Goal: Task Accomplishment & Management: Manage account settings

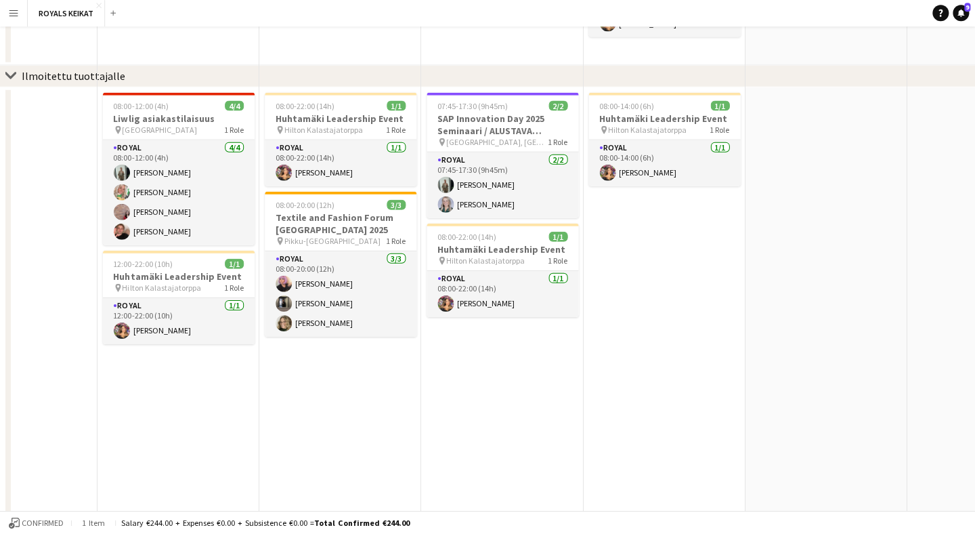
scroll to position [14, 0]
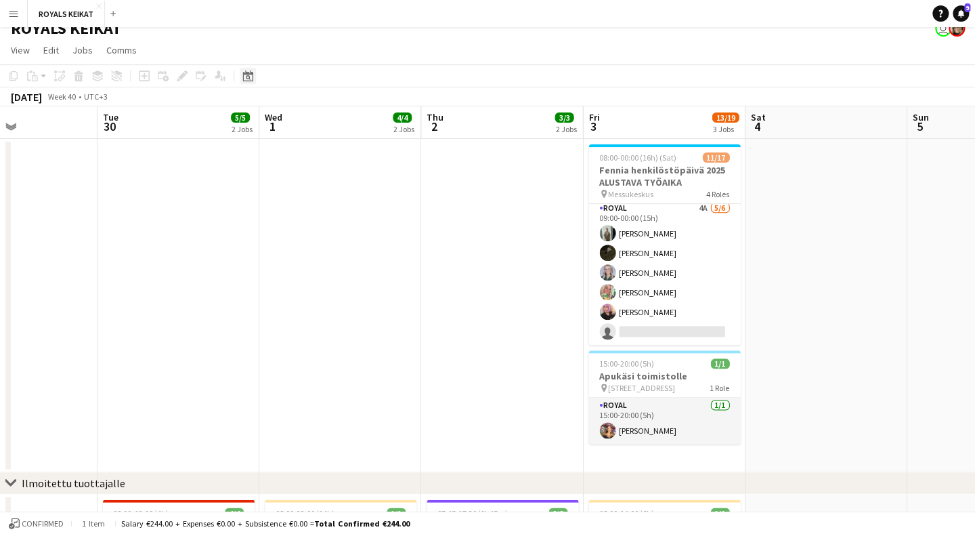
click at [251, 76] on icon "Date picker" at bounding box center [247, 75] width 11 height 11
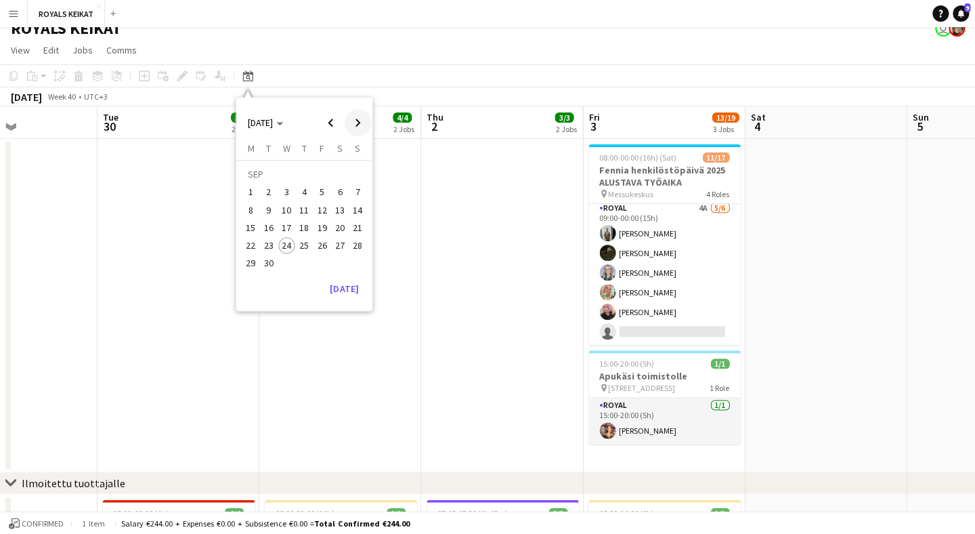
click at [361, 123] on span "Next month" at bounding box center [357, 122] width 27 height 27
click at [326, 223] on span "21" at bounding box center [322, 231] width 16 height 16
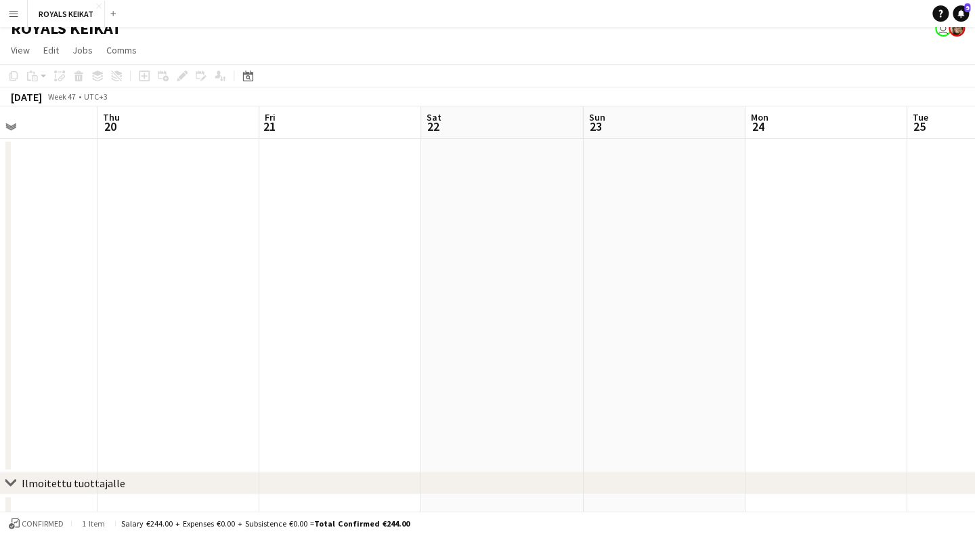
scroll to position [0, 465]
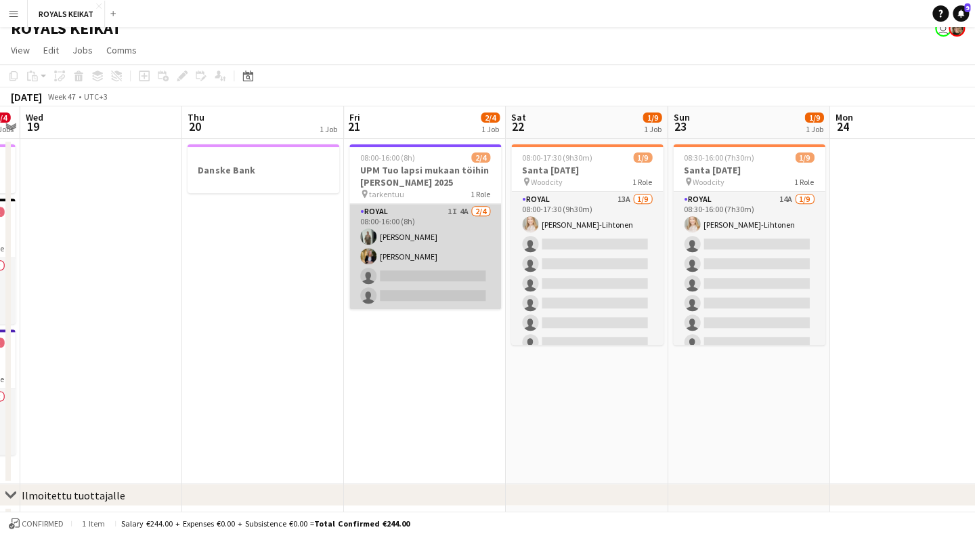
click at [441, 218] on app-card-role "Royal 1I 4A [DATE] 08:00-16:00 (8h) [PERSON_NAME] [PERSON_NAME] single-neutral-…" at bounding box center [425, 256] width 152 height 105
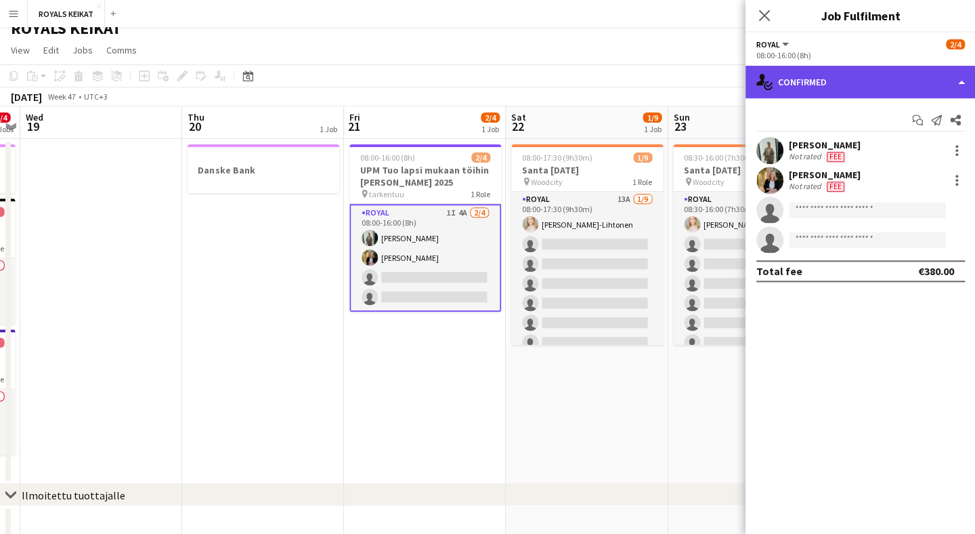
click at [881, 84] on div "single-neutral-actions-check-2 Confirmed" at bounding box center [860, 82] width 230 height 33
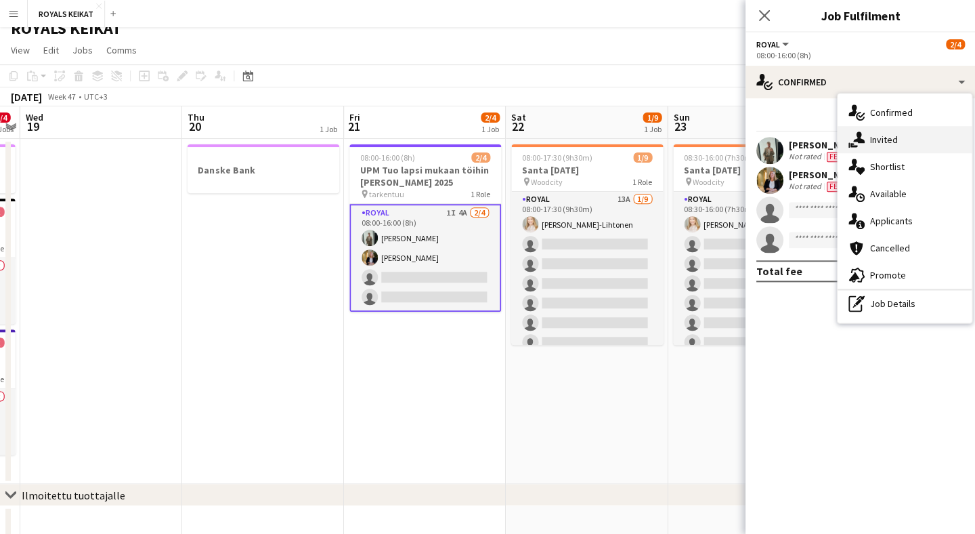
click at [904, 149] on div "single-neutral-actions-share-1 Invited" at bounding box center [904, 139] width 134 height 27
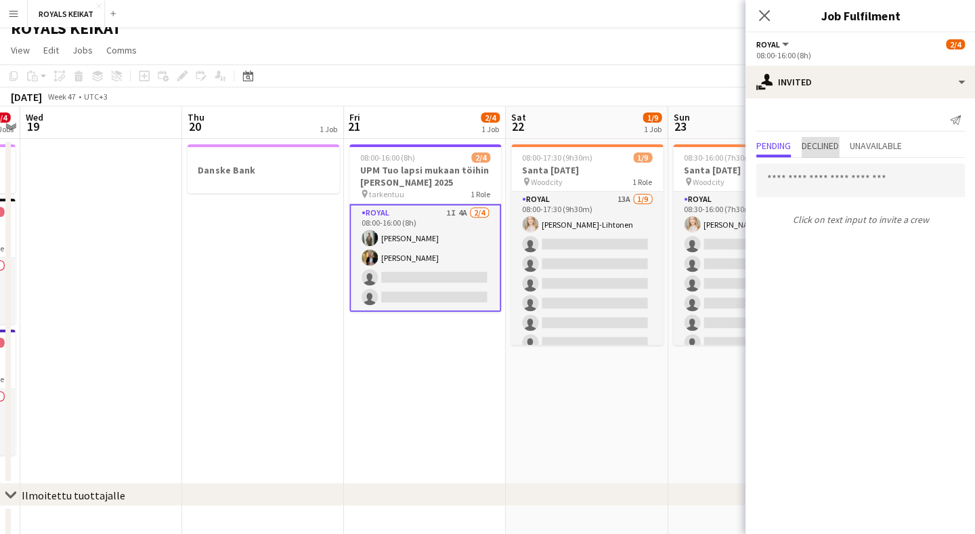
click at [836, 144] on span "Declined" at bounding box center [819, 145] width 37 height 9
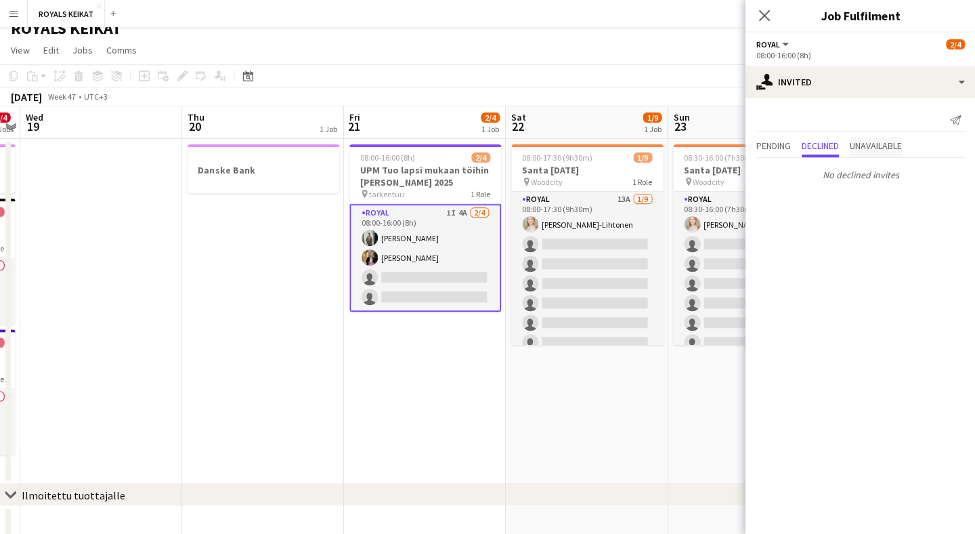
click at [878, 148] on span "Unavailable" at bounding box center [875, 145] width 52 height 9
click at [771, 146] on span "Pending" at bounding box center [773, 145] width 35 height 9
click at [838, 146] on span "Declined" at bounding box center [819, 145] width 37 height 9
click at [877, 149] on span "Unavailable" at bounding box center [875, 145] width 52 height 9
click at [433, 226] on app-card-role "Royal 1I 4A [DATE] 08:00-16:00 (8h) [PERSON_NAME] [PERSON_NAME] single-neutral-…" at bounding box center [425, 258] width 152 height 108
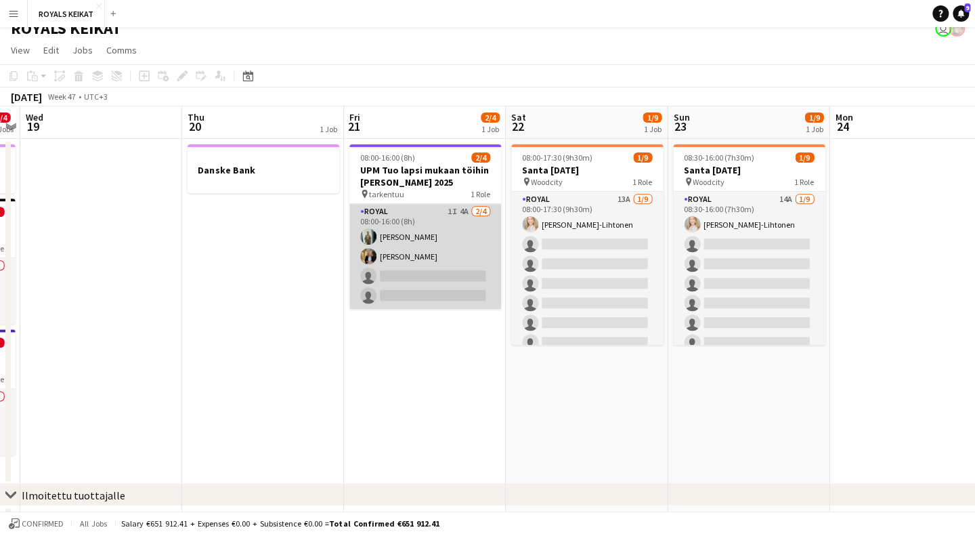
click at [433, 226] on app-card-role "Royal 1I 4A [DATE] 08:00-16:00 (8h) [PERSON_NAME] [PERSON_NAME] single-neutral-…" at bounding box center [425, 256] width 152 height 105
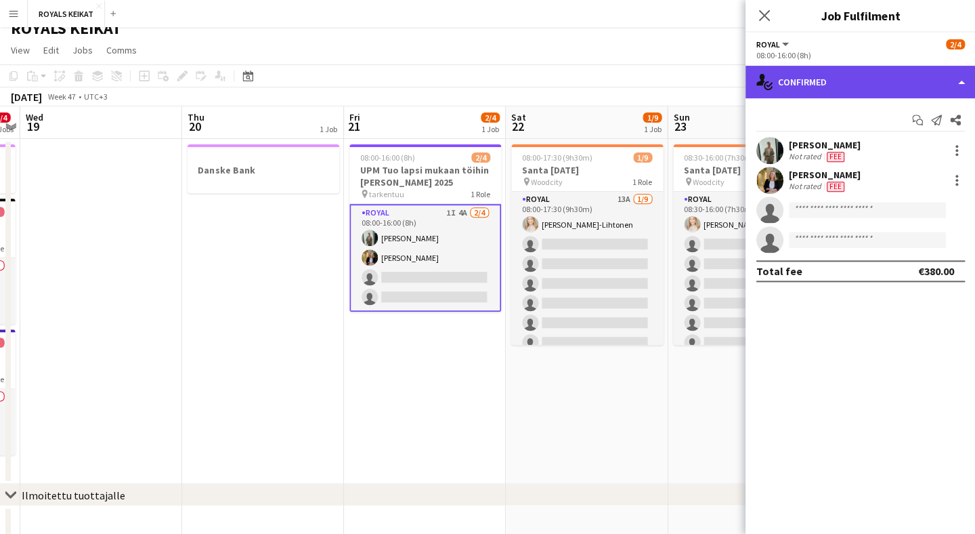
click at [866, 88] on div "single-neutral-actions-check-2 Confirmed" at bounding box center [860, 82] width 230 height 33
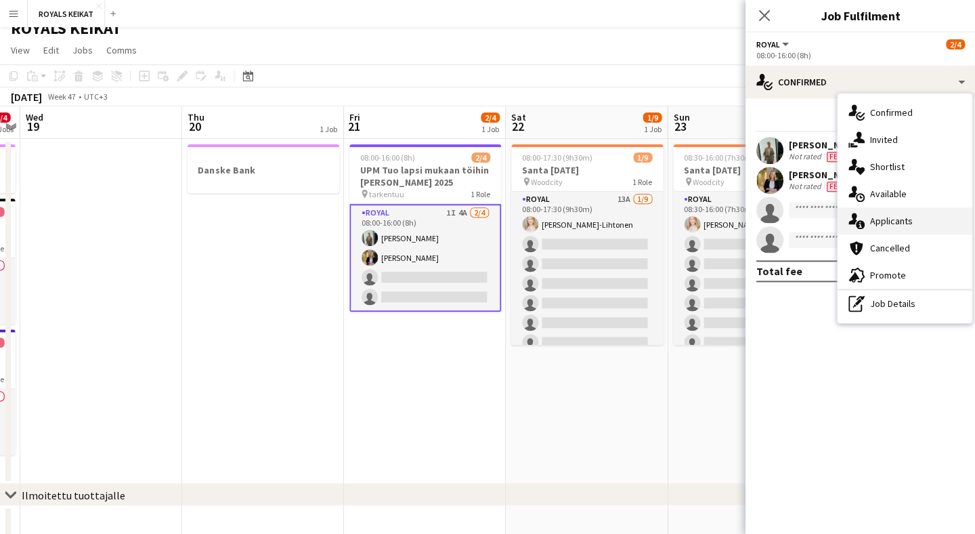
click at [901, 215] on span "Applicants" at bounding box center [891, 221] width 43 height 12
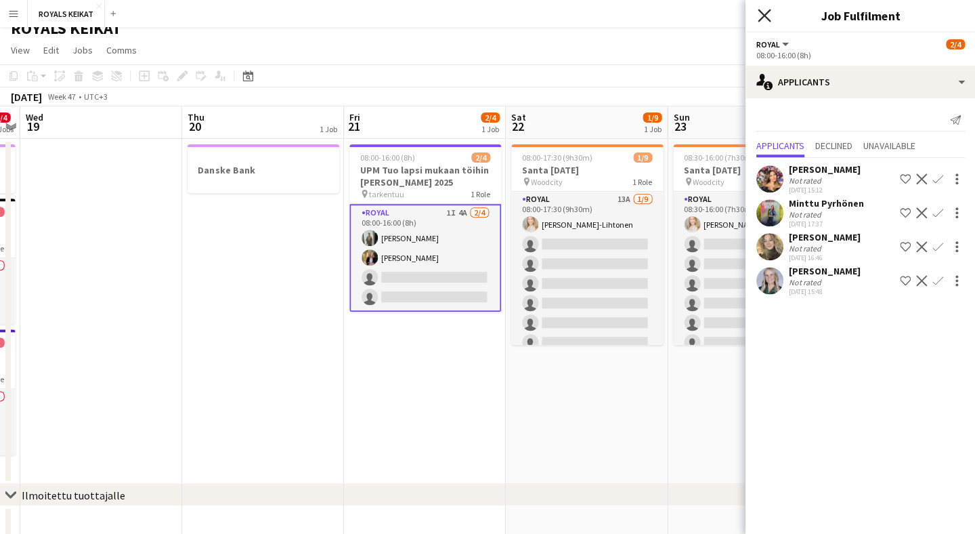
click at [761, 14] on icon "Close pop-in" at bounding box center [763, 15] width 13 height 13
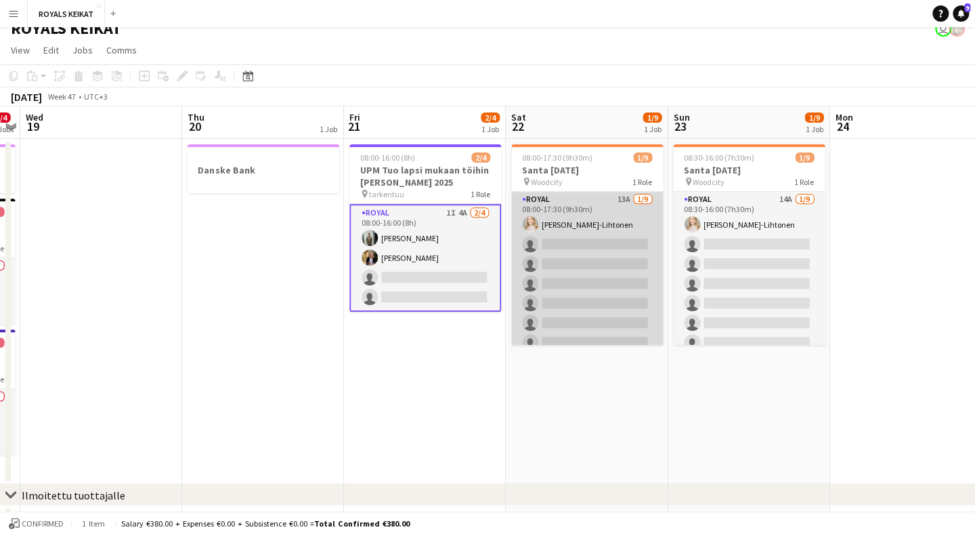
click at [626, 221] on app-card-role "Royal 13A [DATE] 08:00-17:30 (9h30m) [PERSON_NAME]-Lihtonen single-neutral-acti…" at bounding box center [587, 293] width 152 height 203
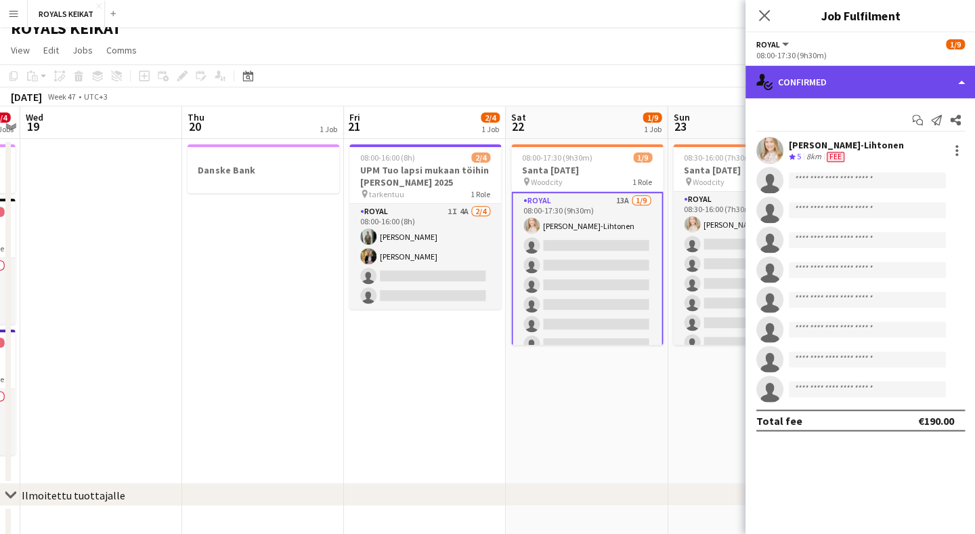
click at [878, 87] on div "single-neutral-actions-check-2 Confirmed" at bounding box center [860, 82] width 230 height 33
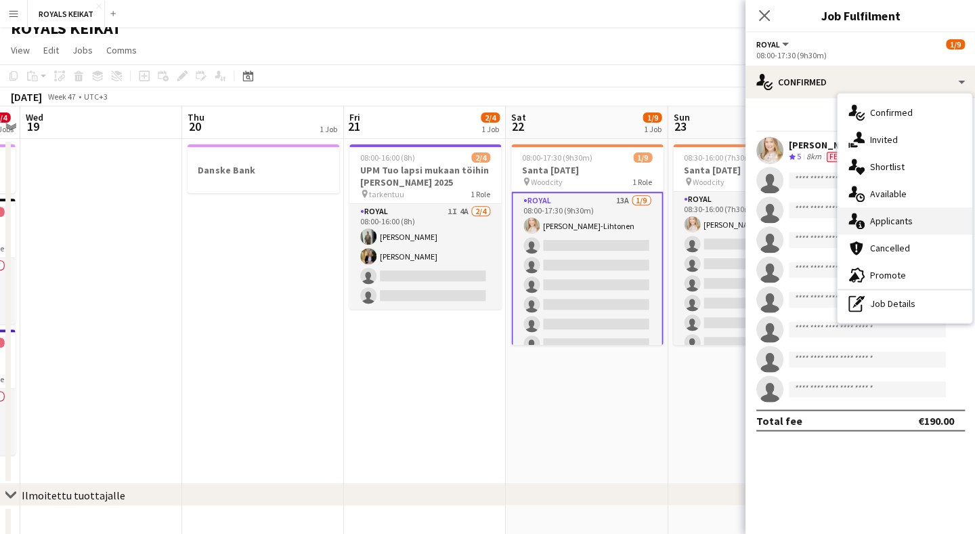
click at [895, 221] on span "Applicants" at bounding box center [891, 221] width 43 height 12
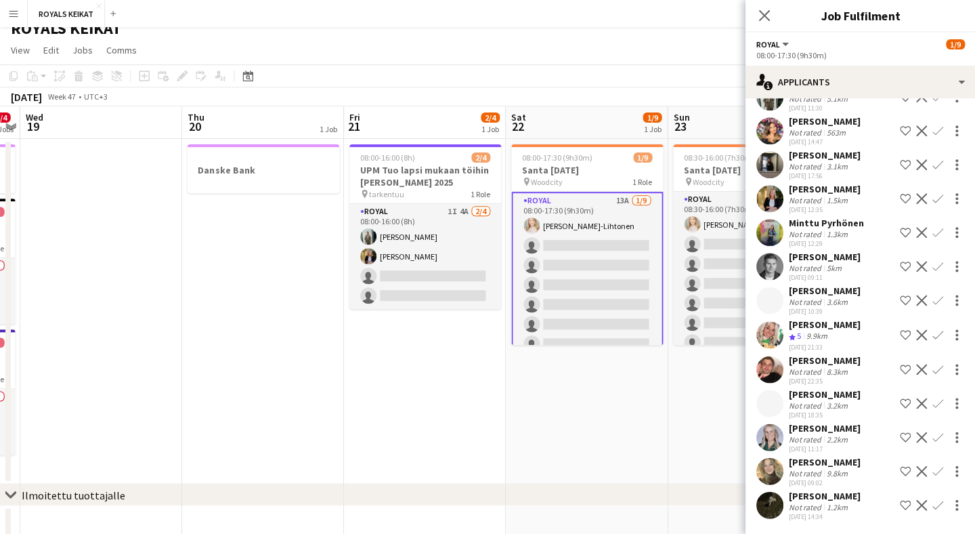
scroll to position [82, 0]
click at [765, 16] on icon "Close pop-in" at bounding box center [763, 15] width 13 height 13
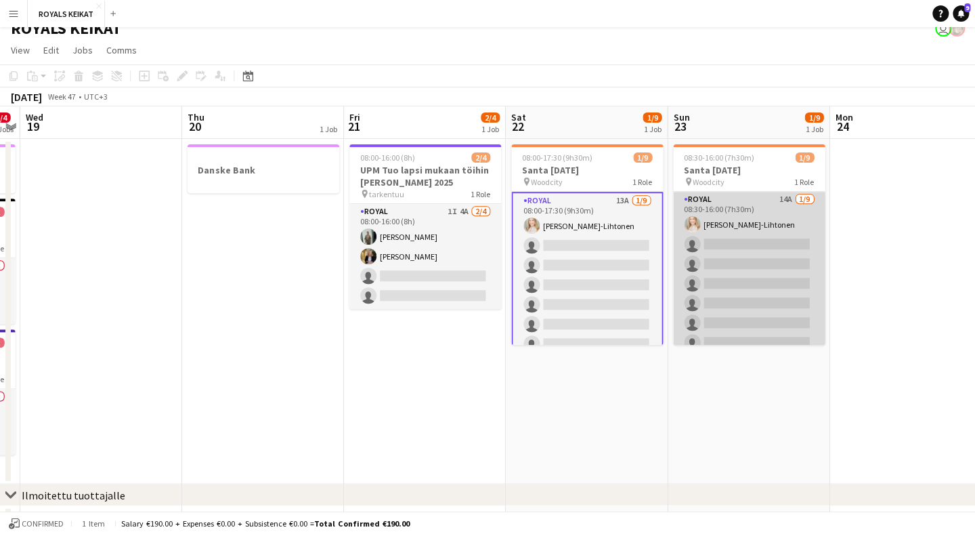
click at [755, 211] on app-card-role "Royal 14A [DATE] 08:30-16:00 (7h30m) [PERSON_NAME]-Lihtonen single-neutral-acti…" at bounding box center [749, 293] width 152 height 203
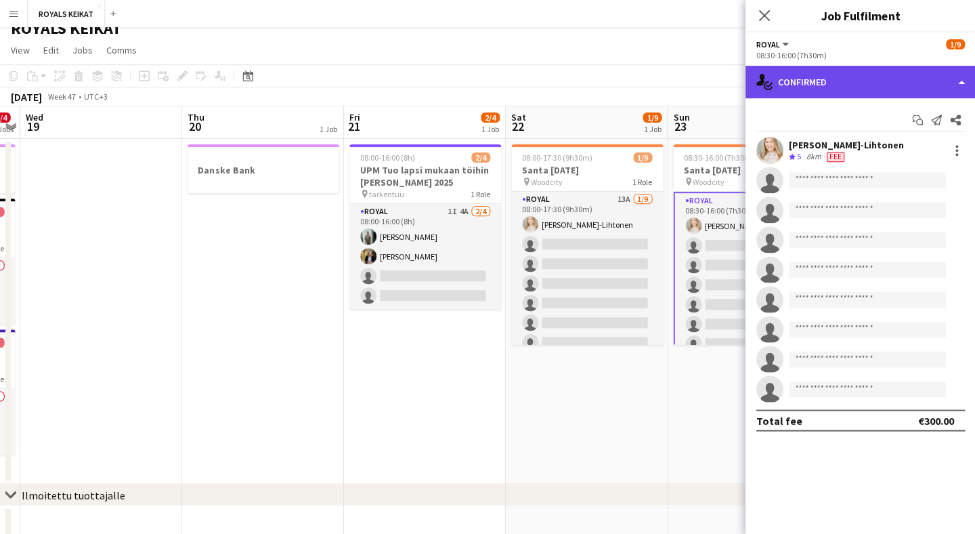
click at [895, 82] on div "single-neutral-actions-check-2 Confirmed" at bounding box center [860, 82] width 230 height 33
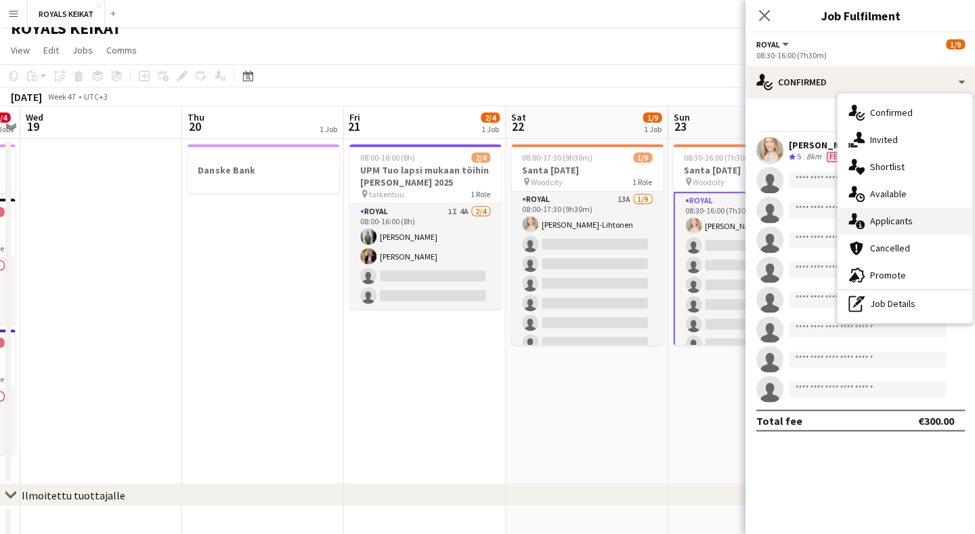
click at [900, 227] on div "single-neutral-actions-information Applicants" at bounding box center [904, 220] width 134 height 27
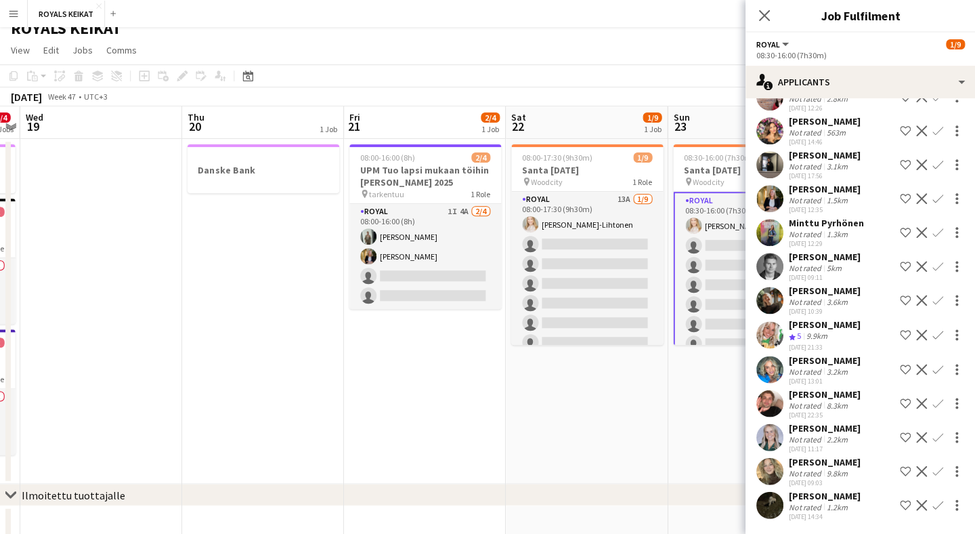
scroll to position [116, 0]
click at [763, 16] on icon at bounding box center [763, 15] width 13 height 13
